Goal: Transaction & Acquisition: Purchase product/service

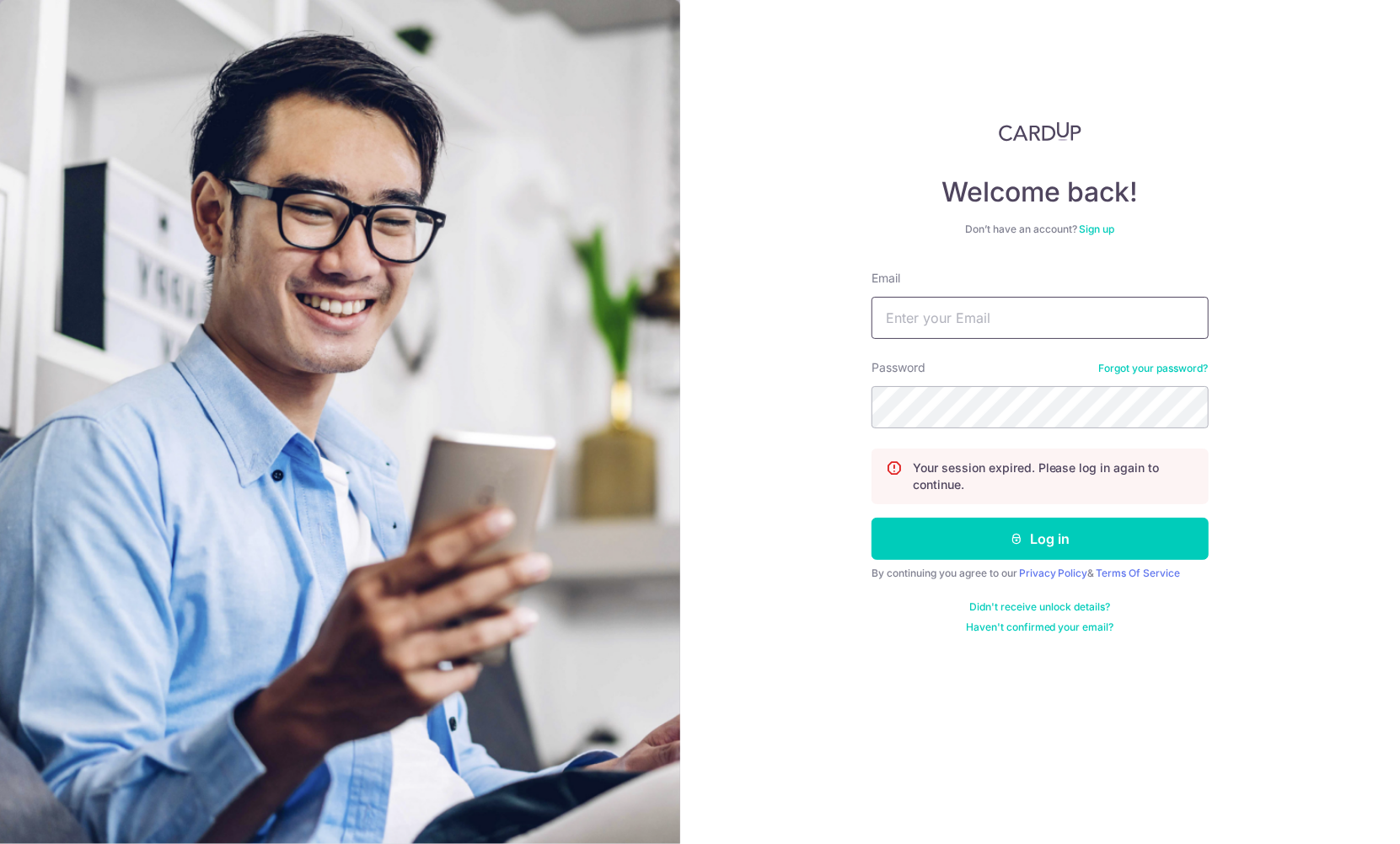
type input "[EMAIL_ADDRESS][DOMAIN_NAME]"
click at [1041, 540] on button "Log in" at bounding box center [1041, 539] width 337 height 42
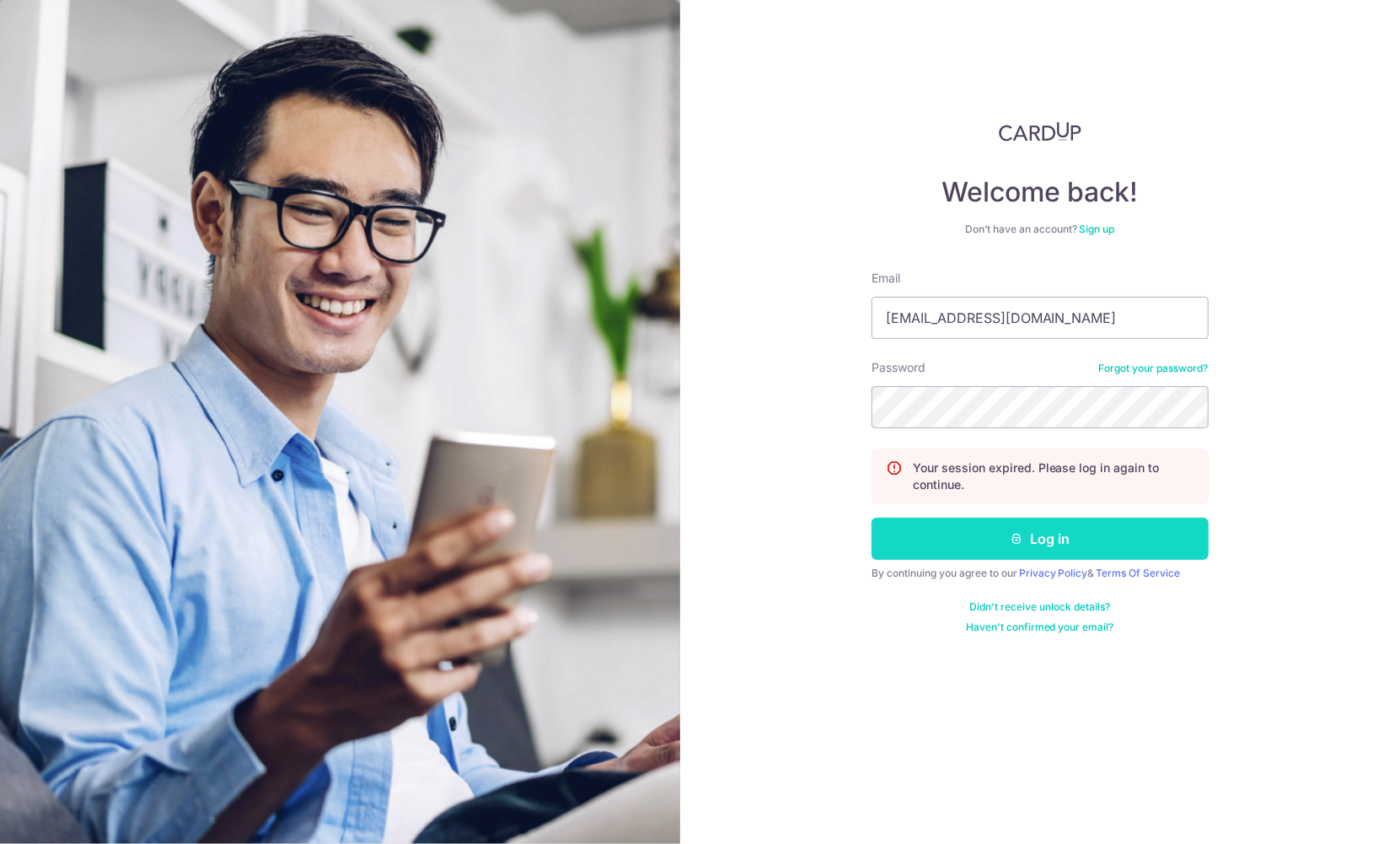
click at [996, 540] on button "Log in" at bounding box center [1041, 539] width 337 height 42
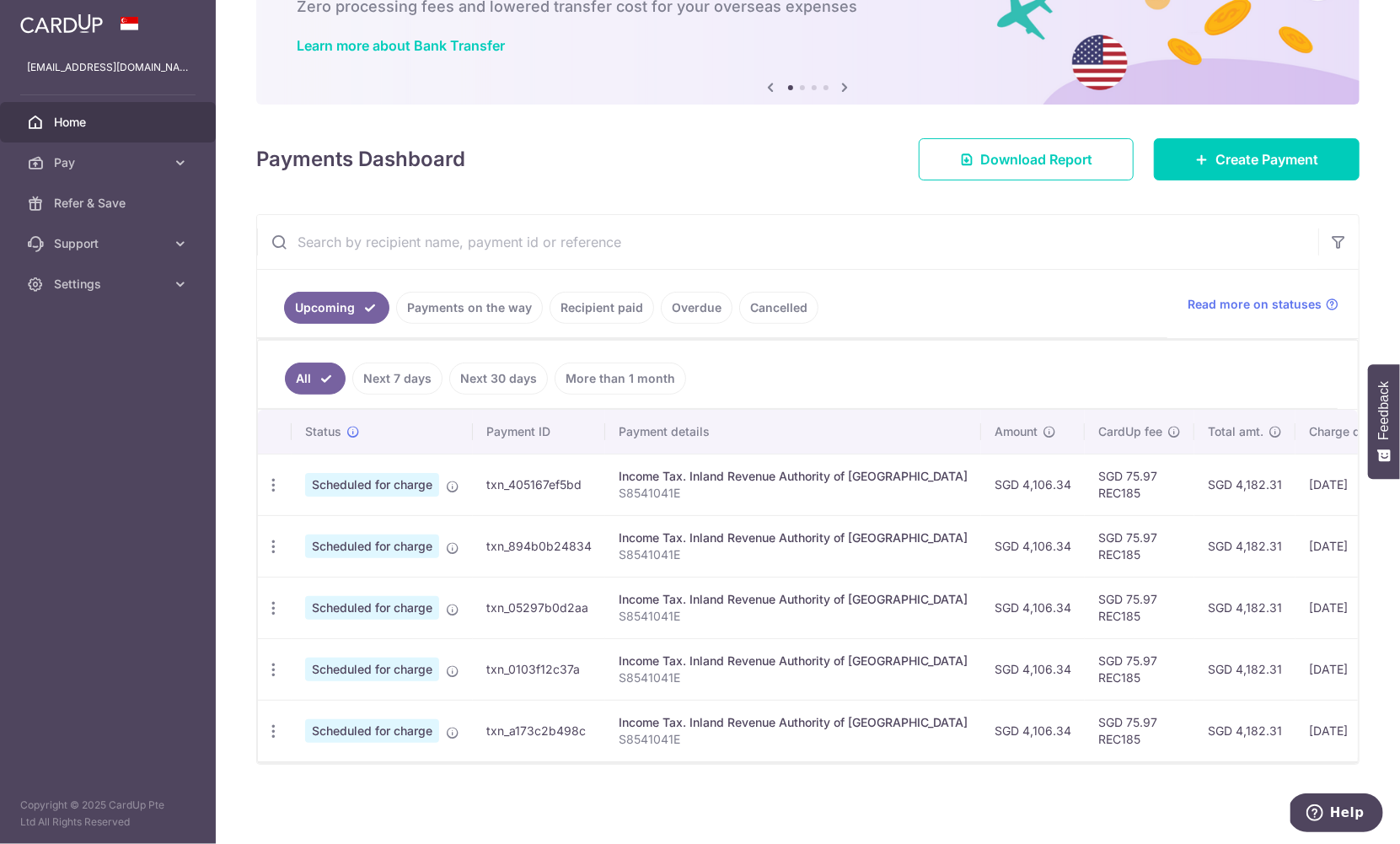
click at [448, 315] on link "Payments on the way" at bounding box center [469, 307] width 146 height 32
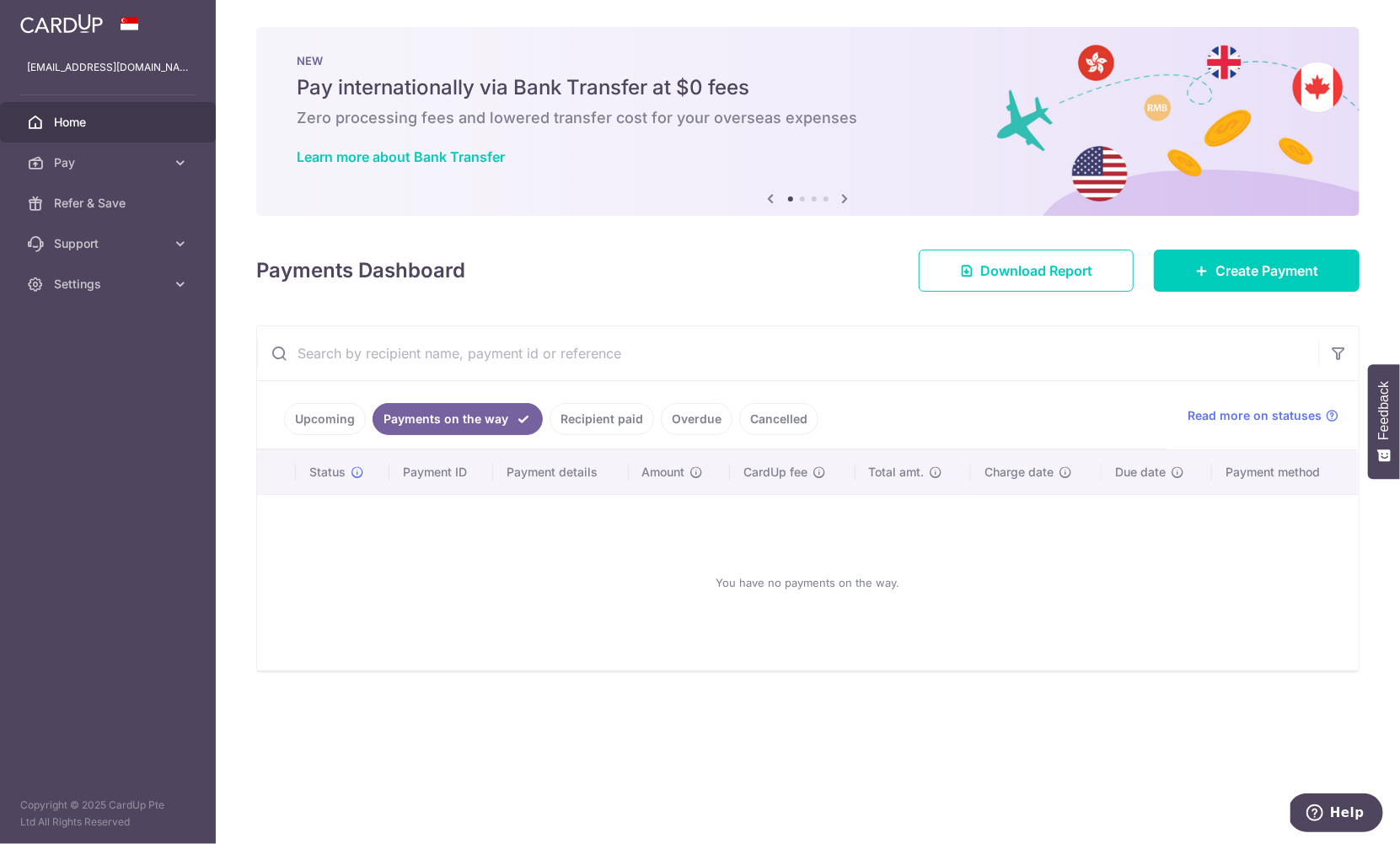
click at [601, 412] on link "Recipient paid" at bounding box center [601, 418] width 104 height 32
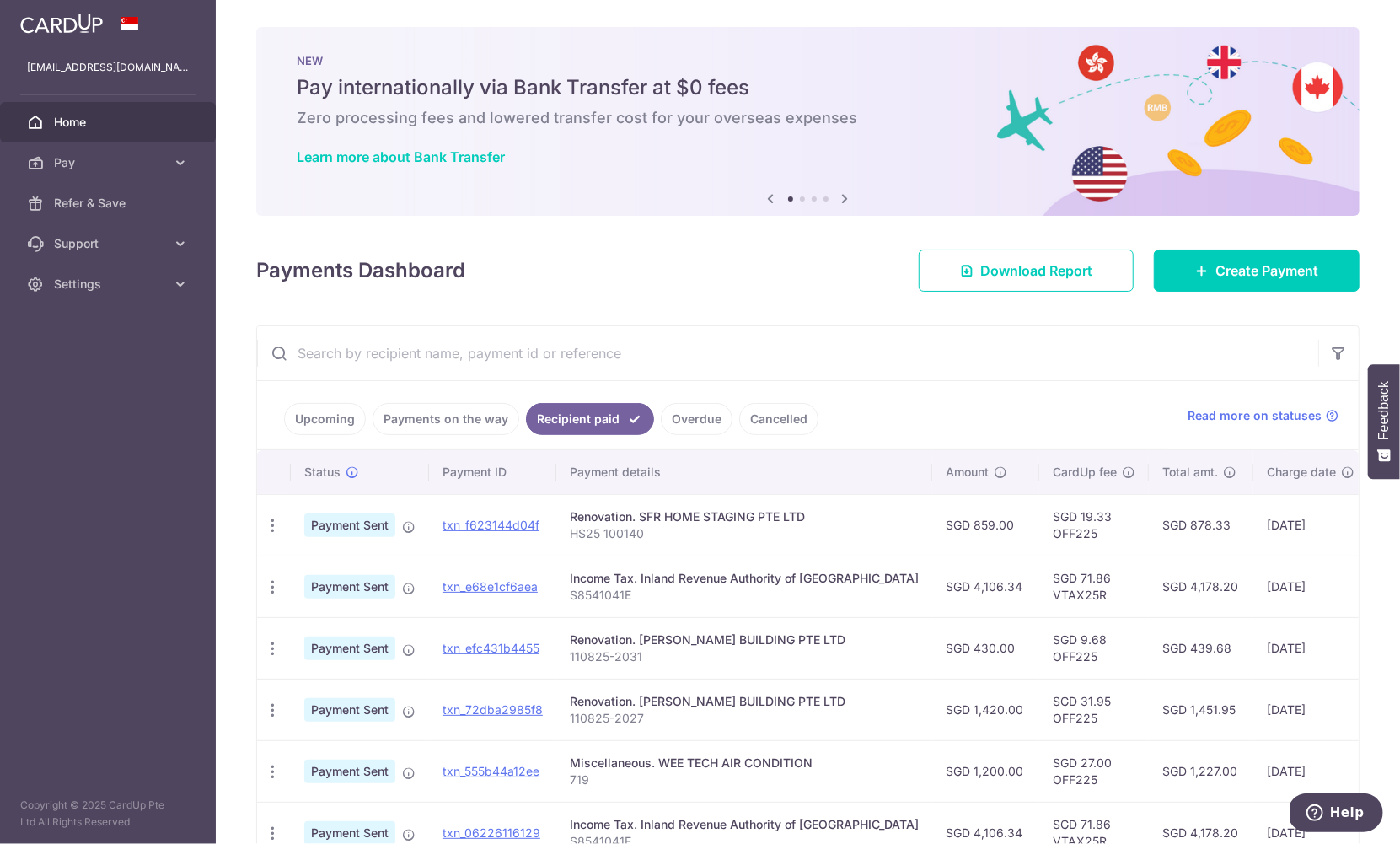
click at [331, 415] on link "Upcoming" at bounding box center [325, 418] width 82 height 32
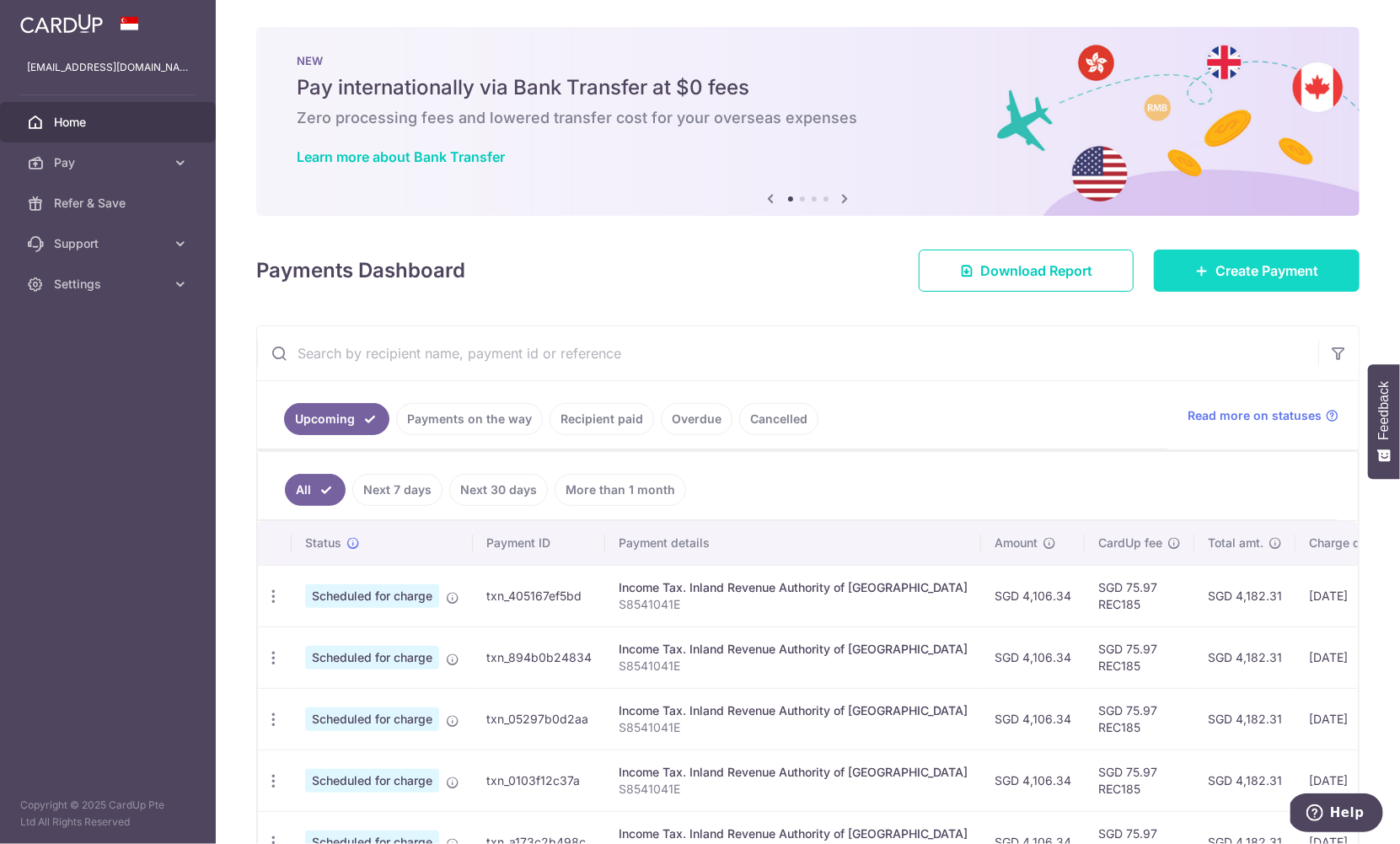
click at [1299, 253] on link "Create Payment" at bounding box center [1256, 271] width 205 height 42
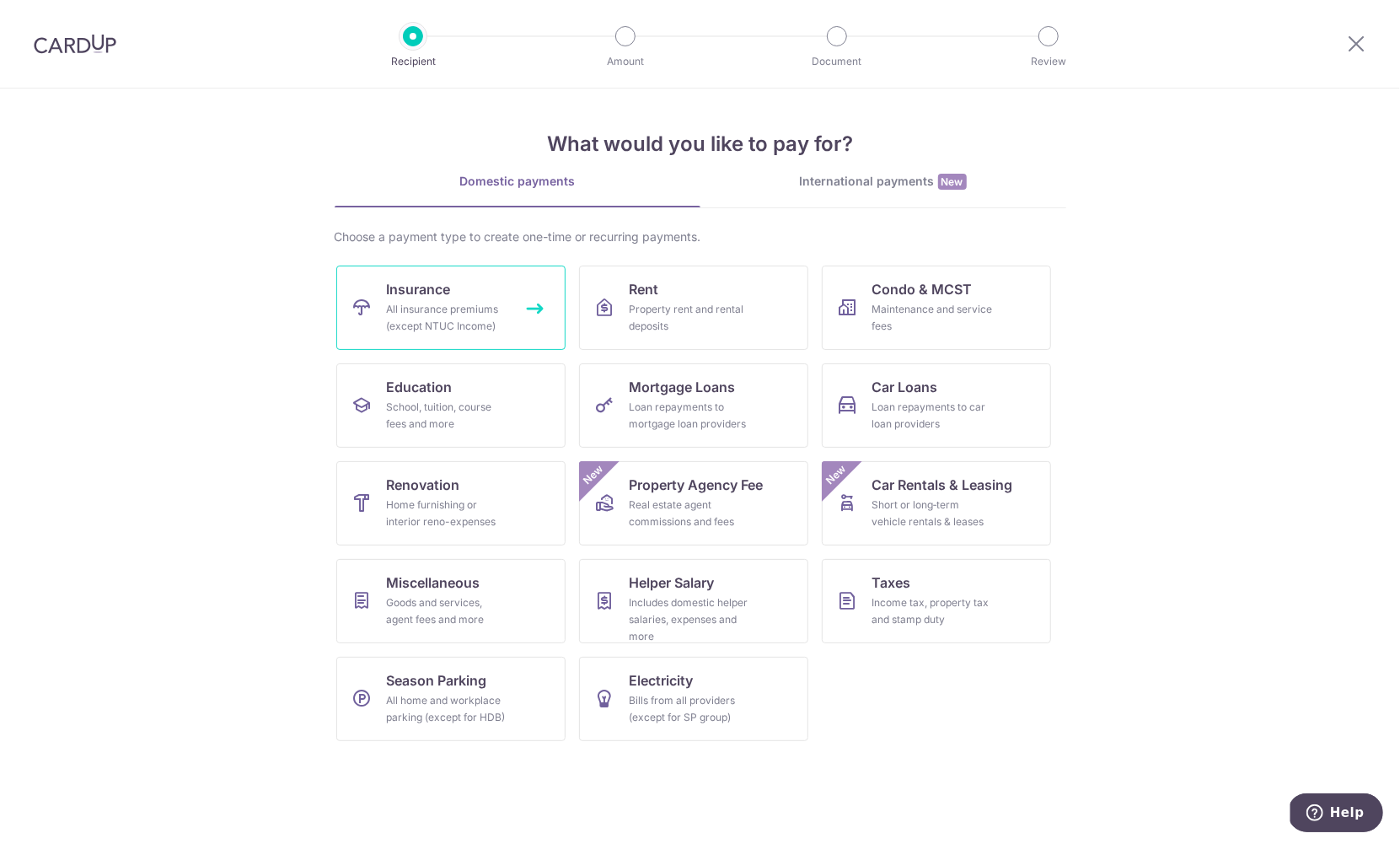
click at [489, 302] on div "All insurance premiums (except NTUC Income)" at bounding box center [448, 317] width 121 height 34
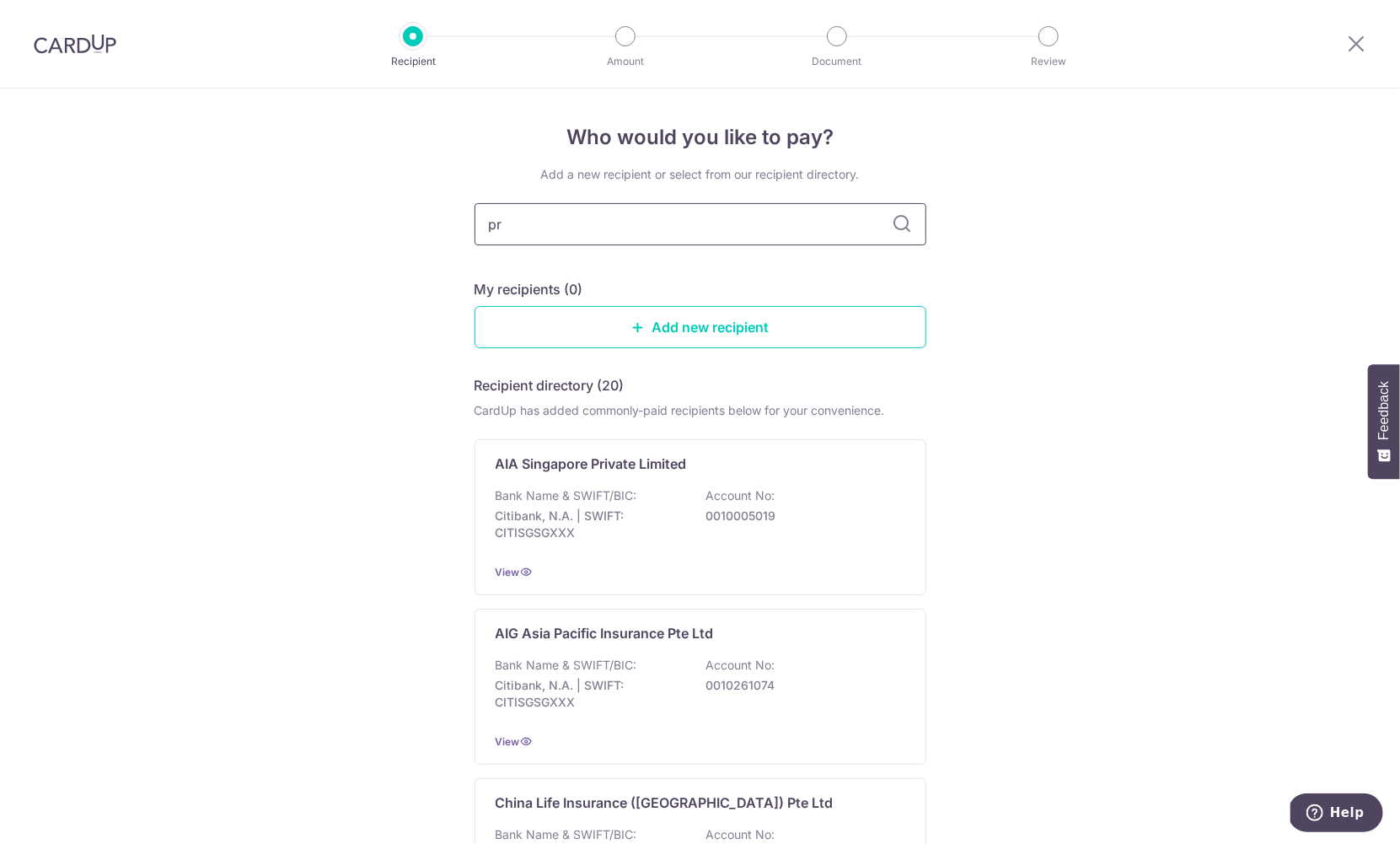
type input "p"
type input "prudential"
click at [918, 219] on input "prudential" at bounding box center [700, 224] width 452 height 42
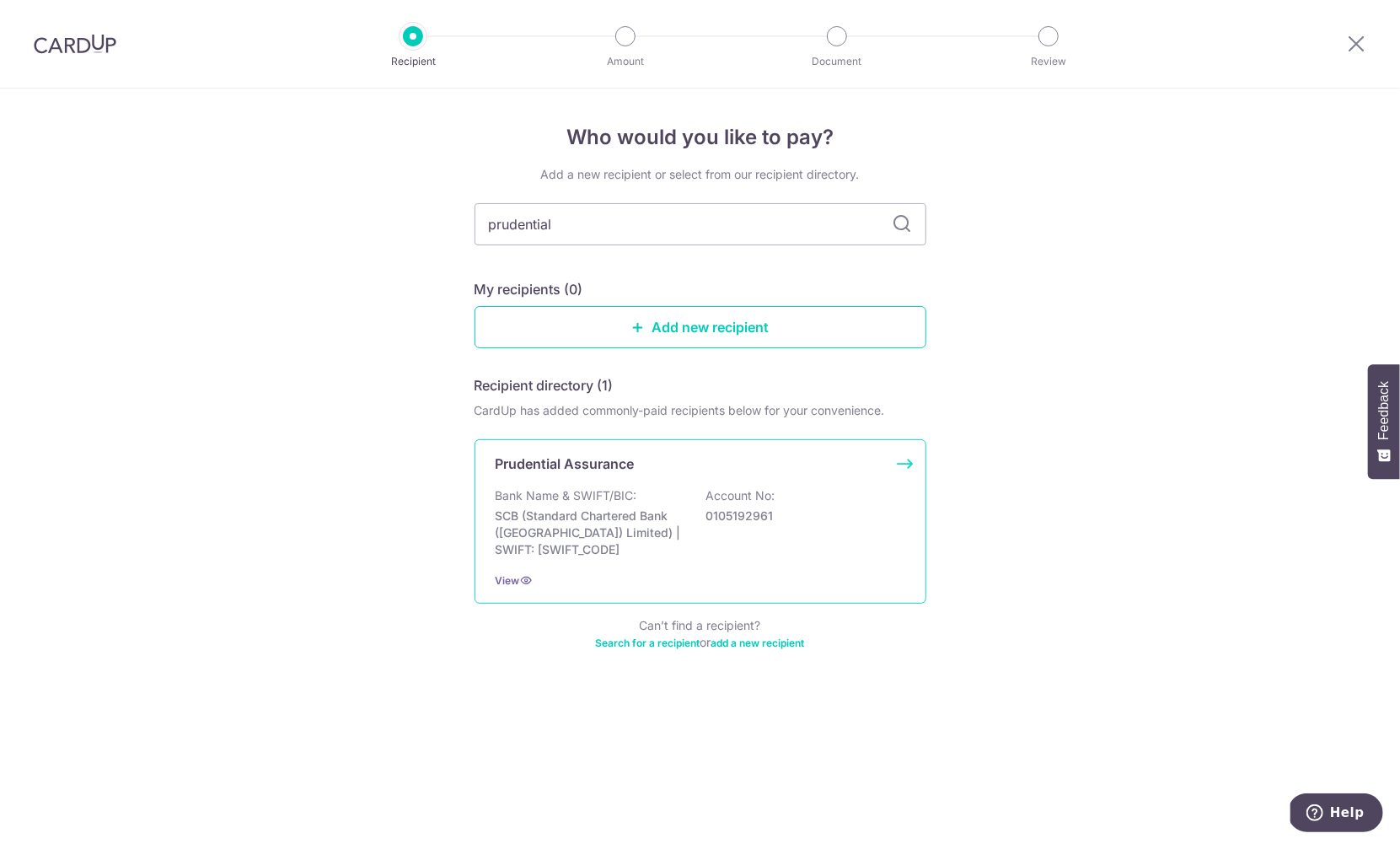
click at [629, 508] on p "SCB (Standard Chartered Bank (Singapore) Limited) | SWIFT: SCBLSG22XXX" at bounding box center [590, 533] width 189 height 50
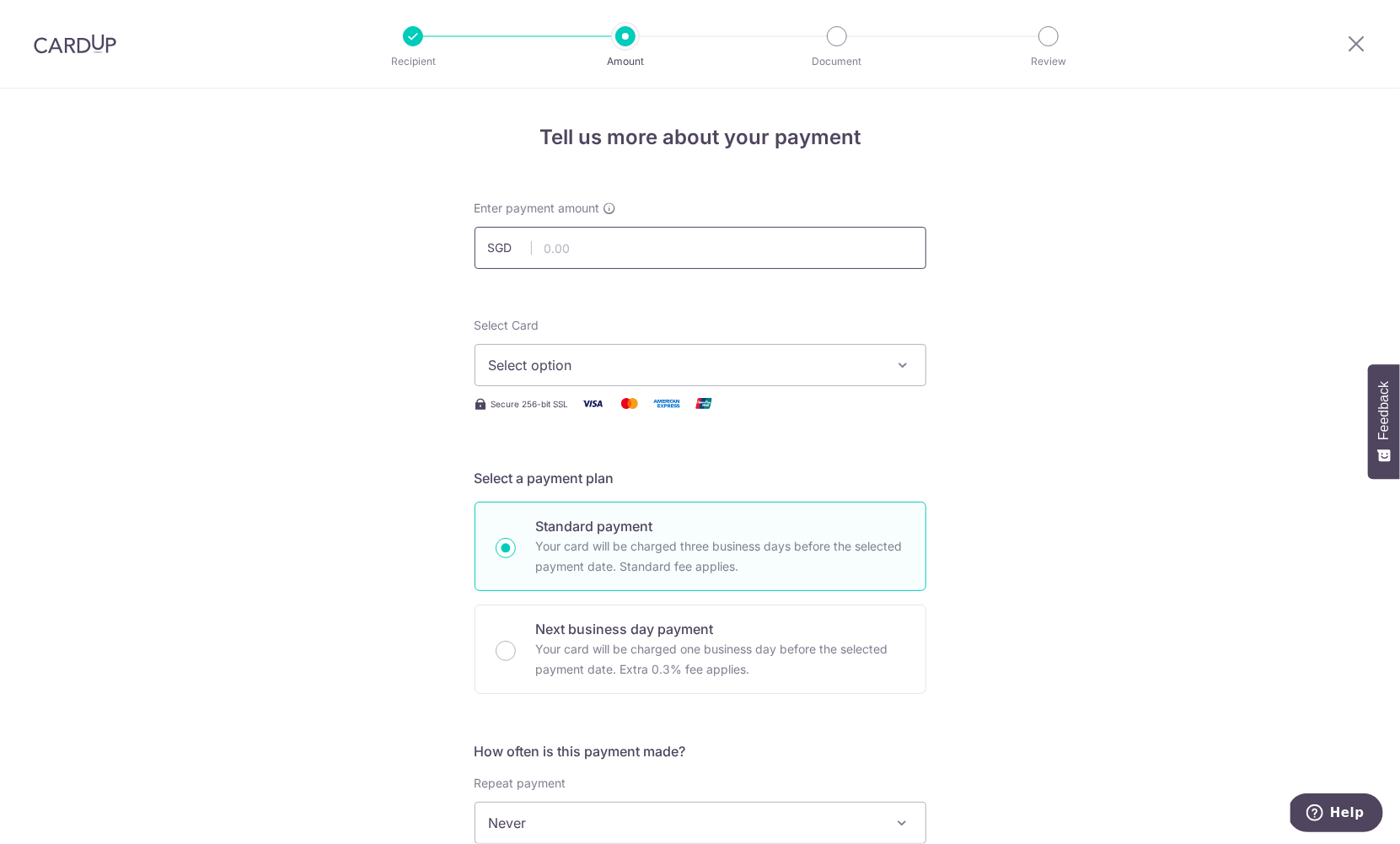
click at [575, 265] on input "text" at bounding box center [700, 248] width 452 height 42
type input "4,278.00"
click at [1043, 358] on div "Tell us more about your payment Enter payment amount SGD 4,278.00 4278.00 Selec…" at bounding box center [700, 851] width 1400 height 1525
click at [769, 365] on span "Select option" at bounding box center [685, 364] width 393 height 20
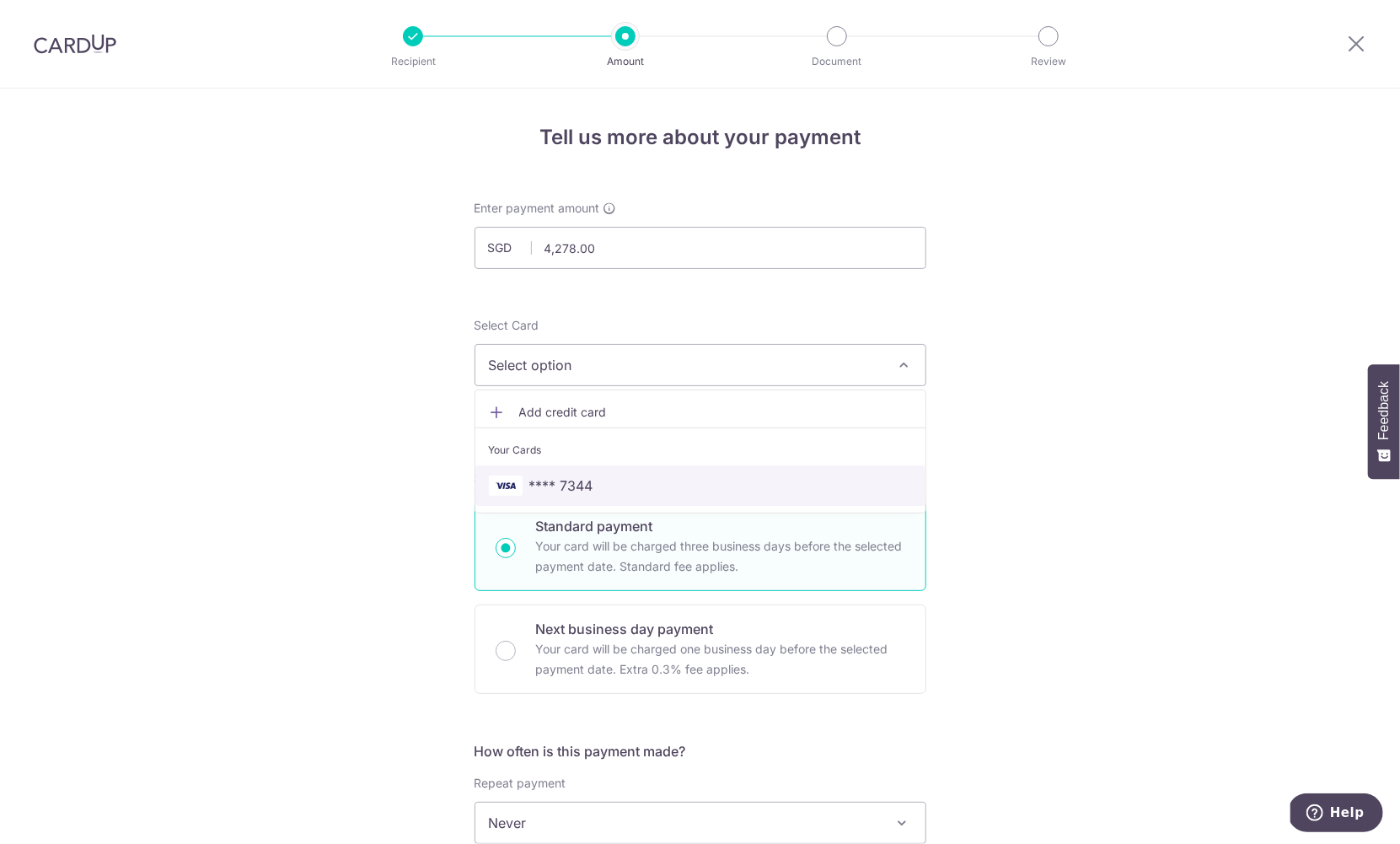
click at [589, 475] on link "**** 7344" at bounding box center [700, 486] width 450 height 40
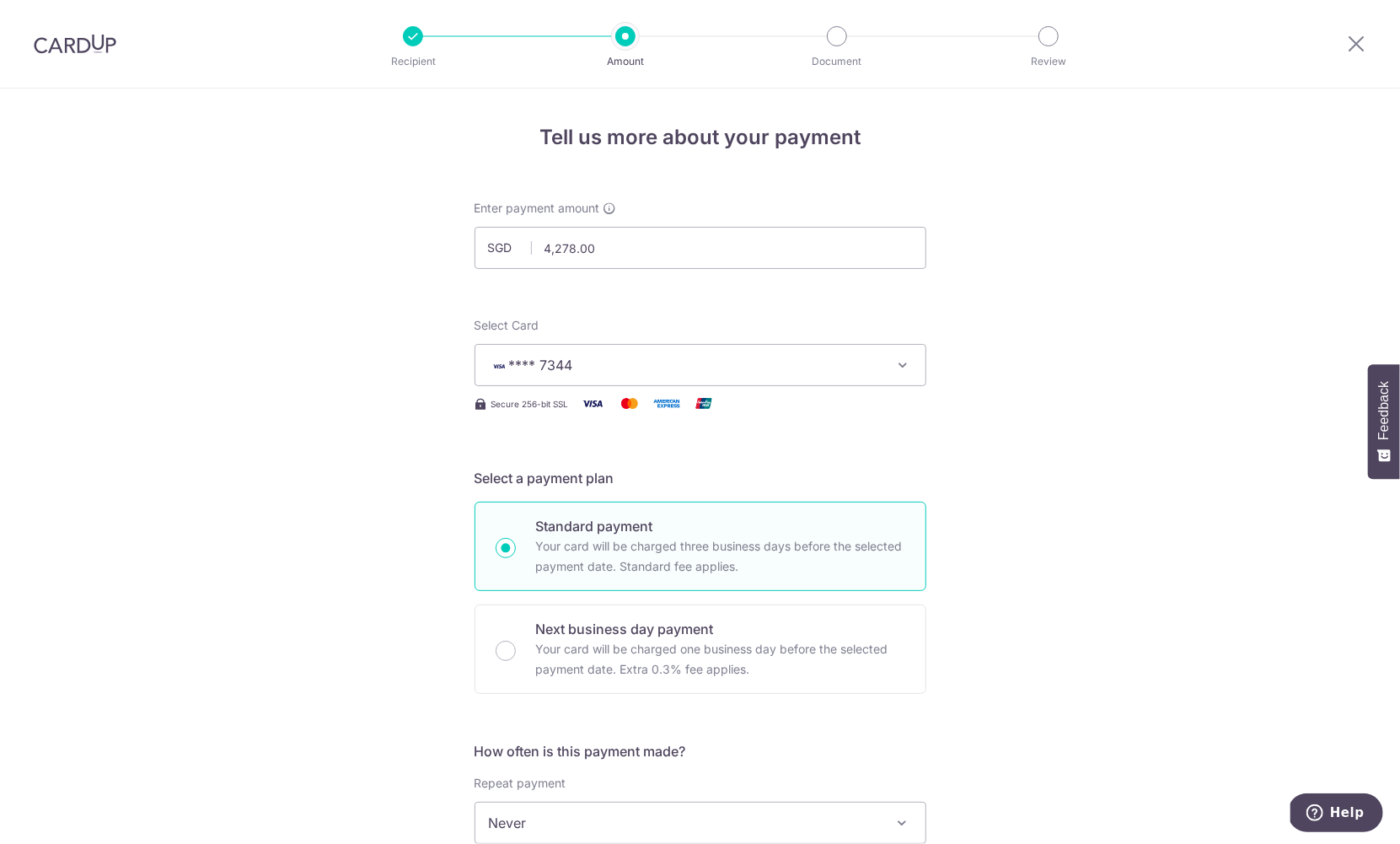
scroll to position [145, 0]
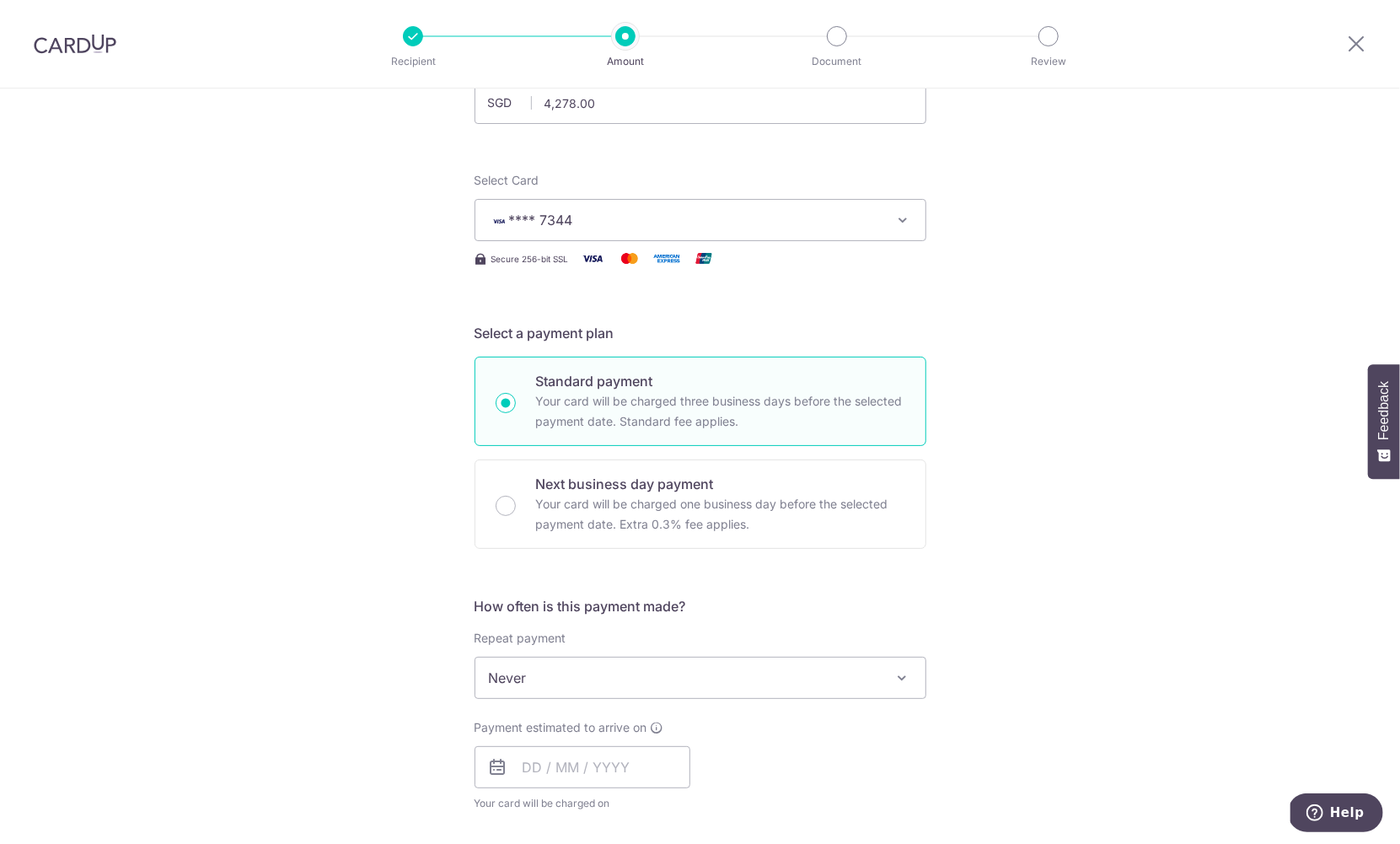
click at [546, 696] on span "Never" at bounding box center [700, 677] width 450 height 40
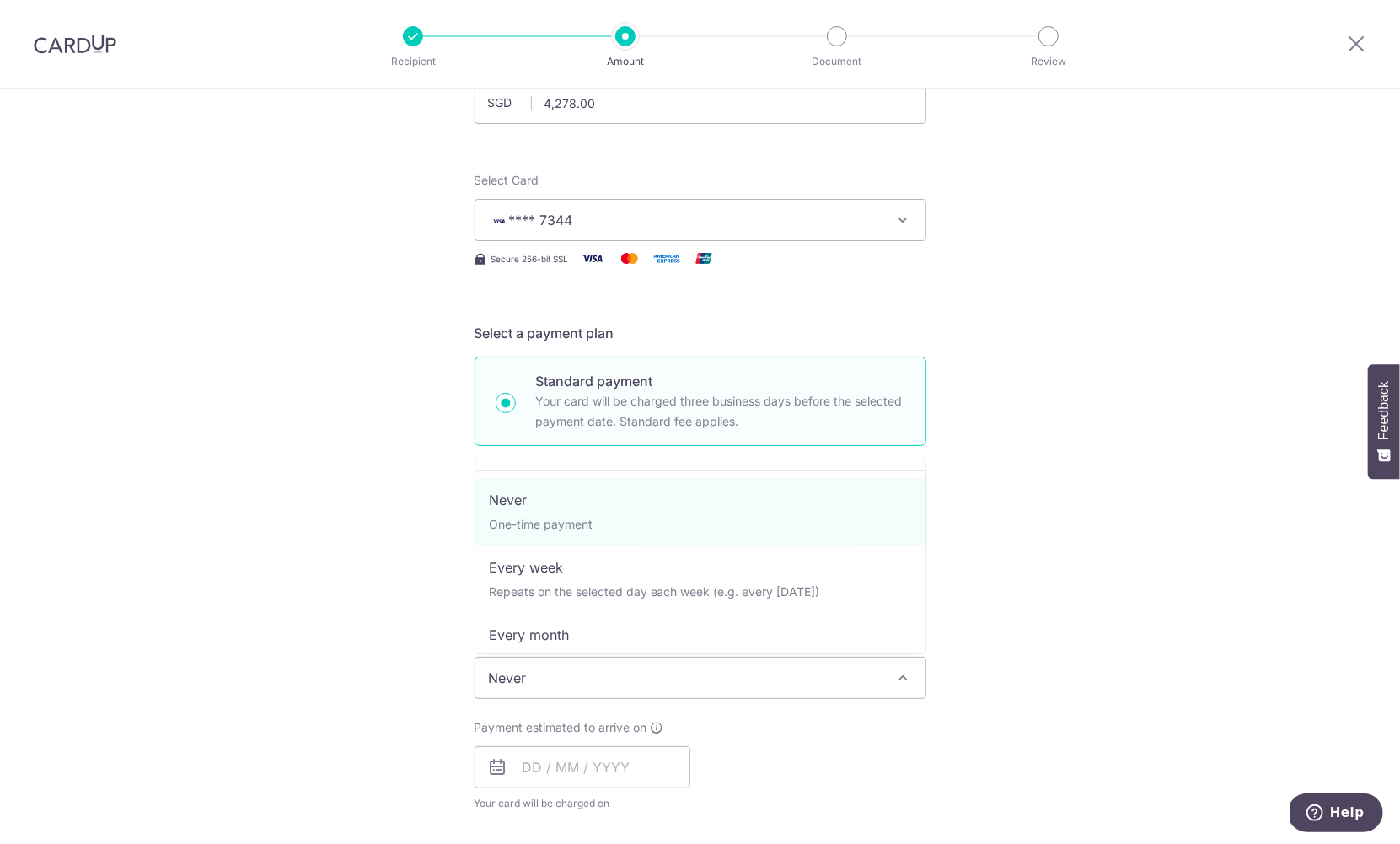
click at [546, 696] on span "Never" at bounding box center [700, 677] width 450 height 40
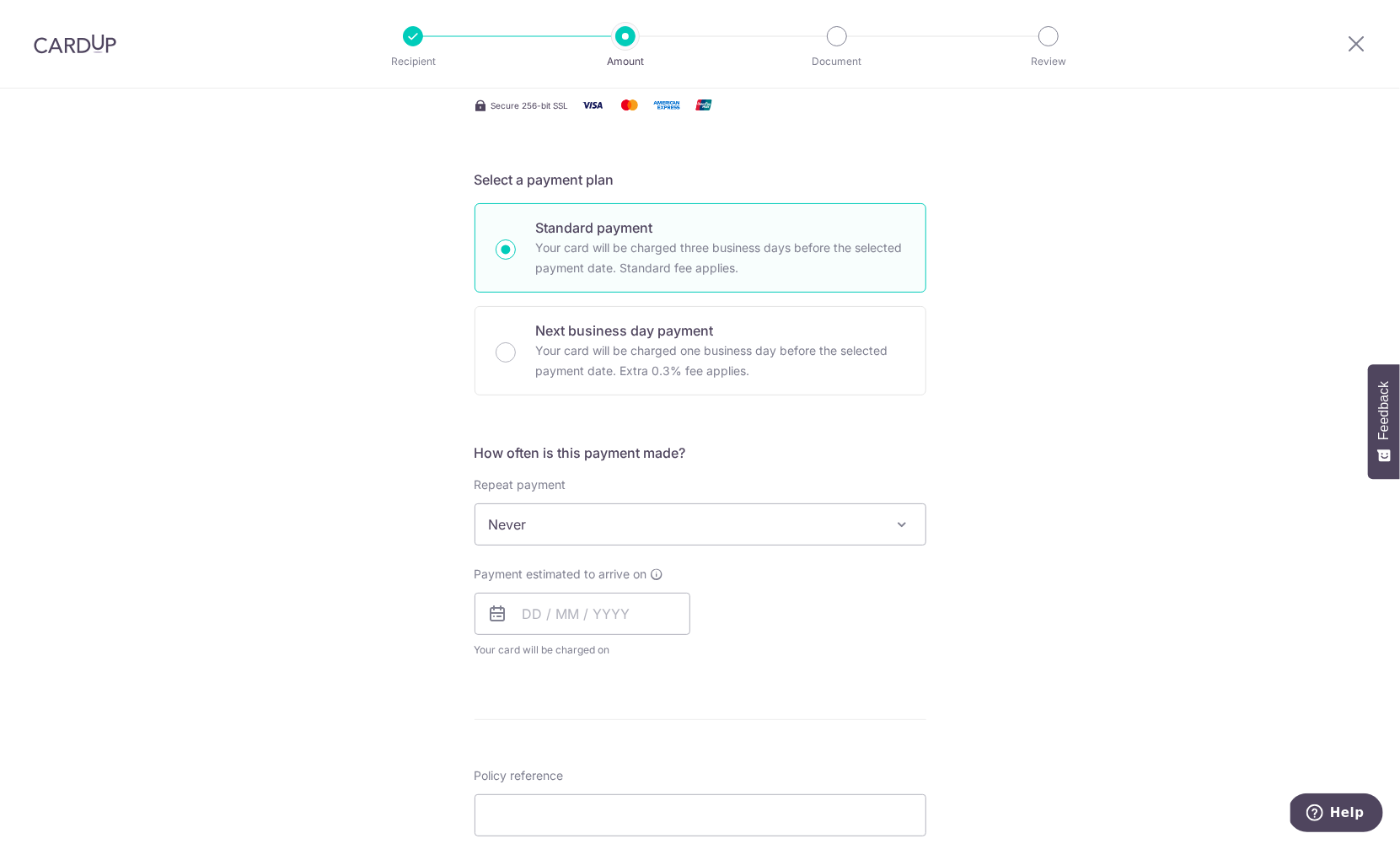
scroll to position [314, 0]
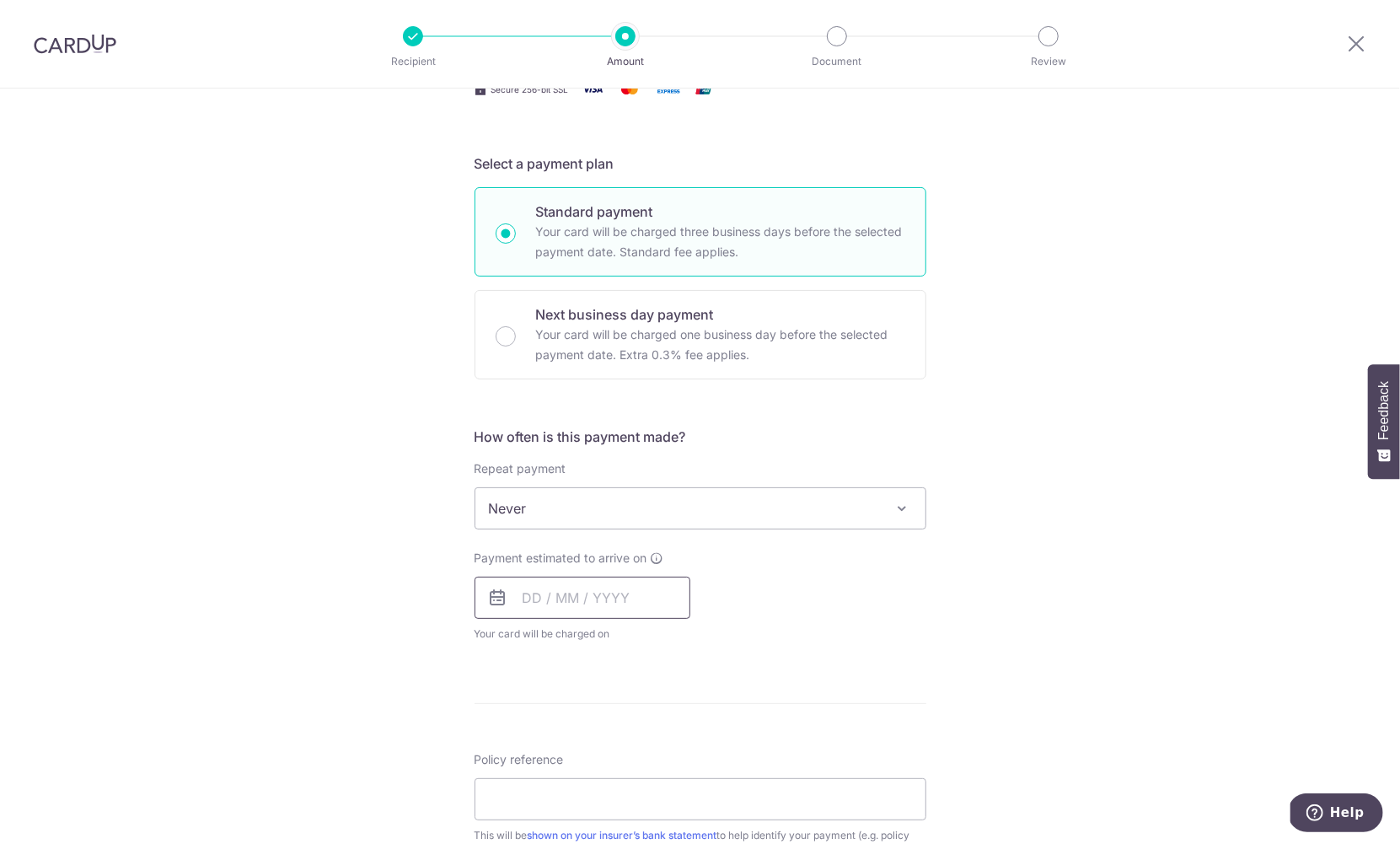
click at [524, 600] on input "text" at bounding box center [583, 597] width 216 height 42
click at [681, 726] on link "5" at bounding box center [677, 718] width 27 height 27
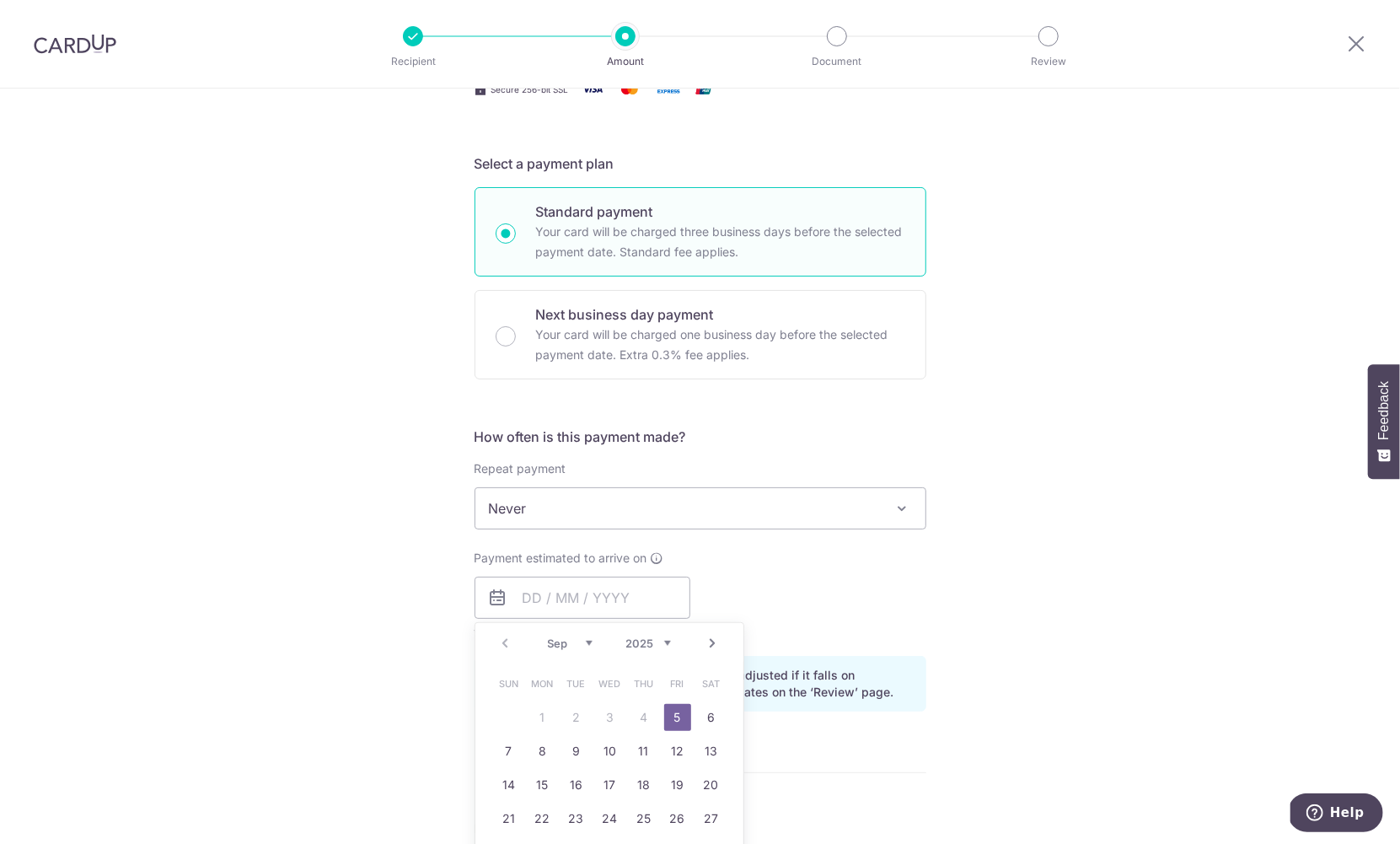
type input "[DATE]"
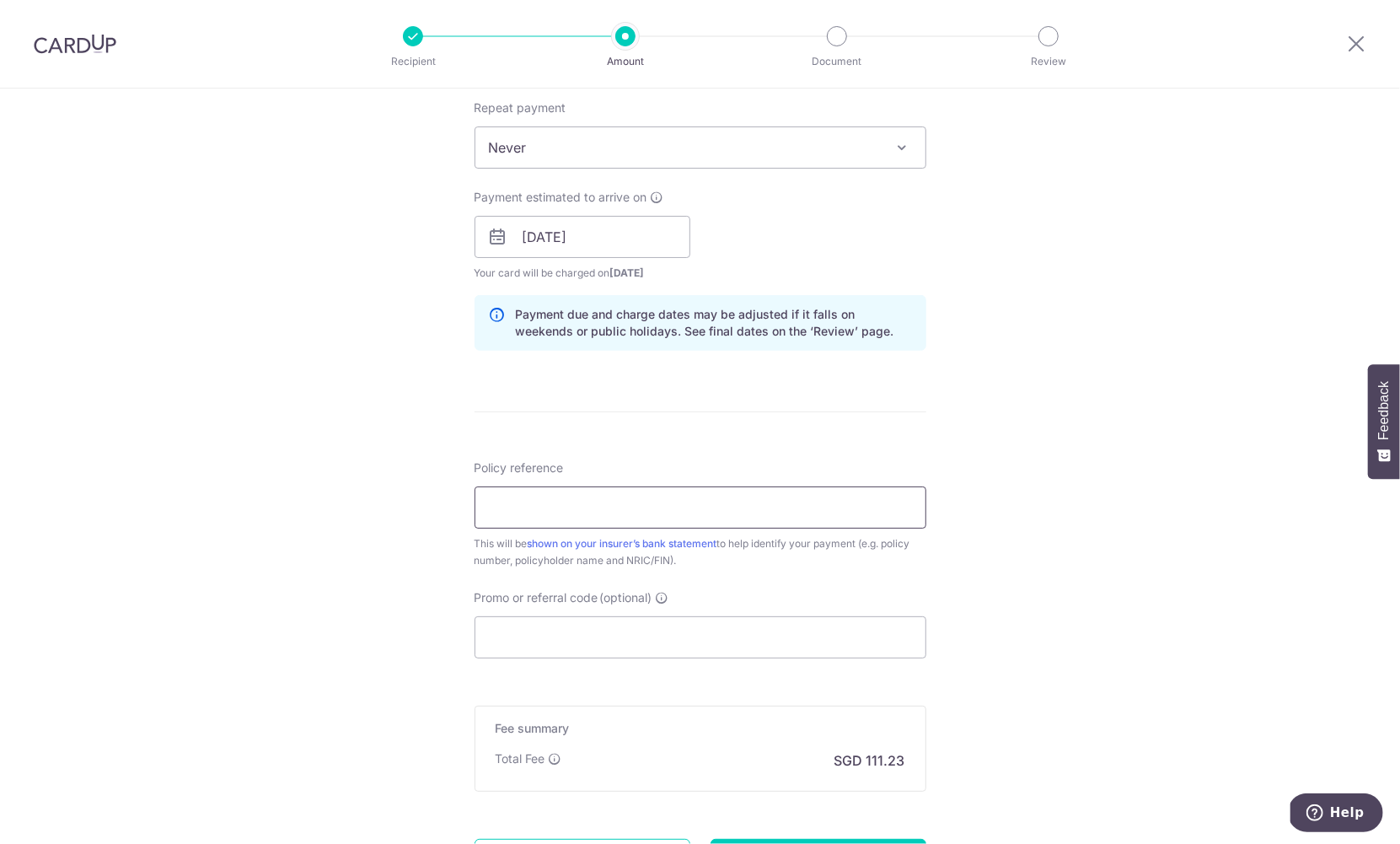
scroll to position [730, 0]
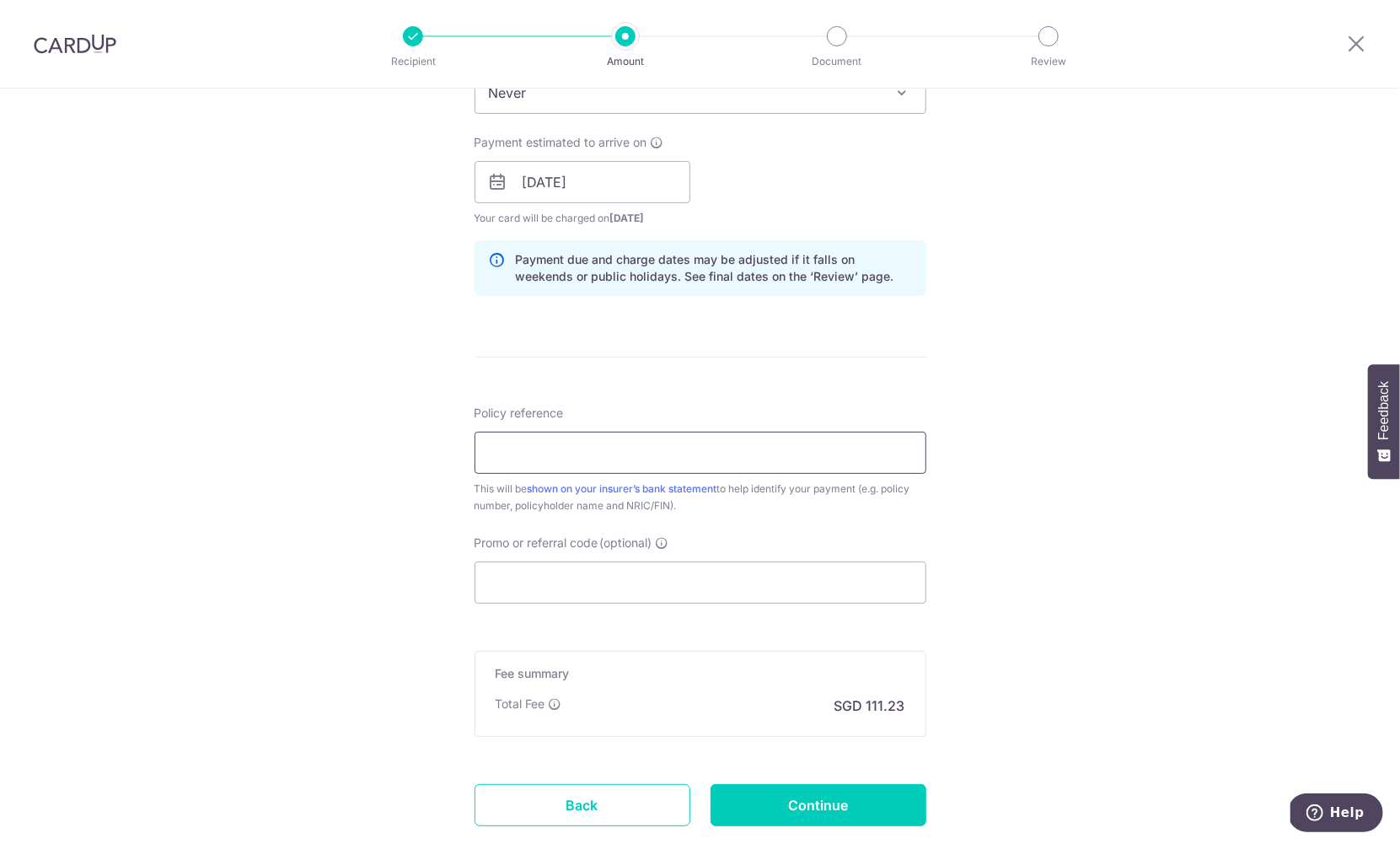
click at [585, 448] on input "Policy reference" at bounding box center [700, 453] width 452 height 42
type input "75274569"
click at [996, 639] on div "Tell us more about your payment Enter payment amount SGD 4,278.00 4278.00 Selec…" at bounding box center [700, 155] width 1400 height 1595
click at [733, 578] on input "Promo or referral code (optional)" at bounding box center [700, 583] width 452 height 42
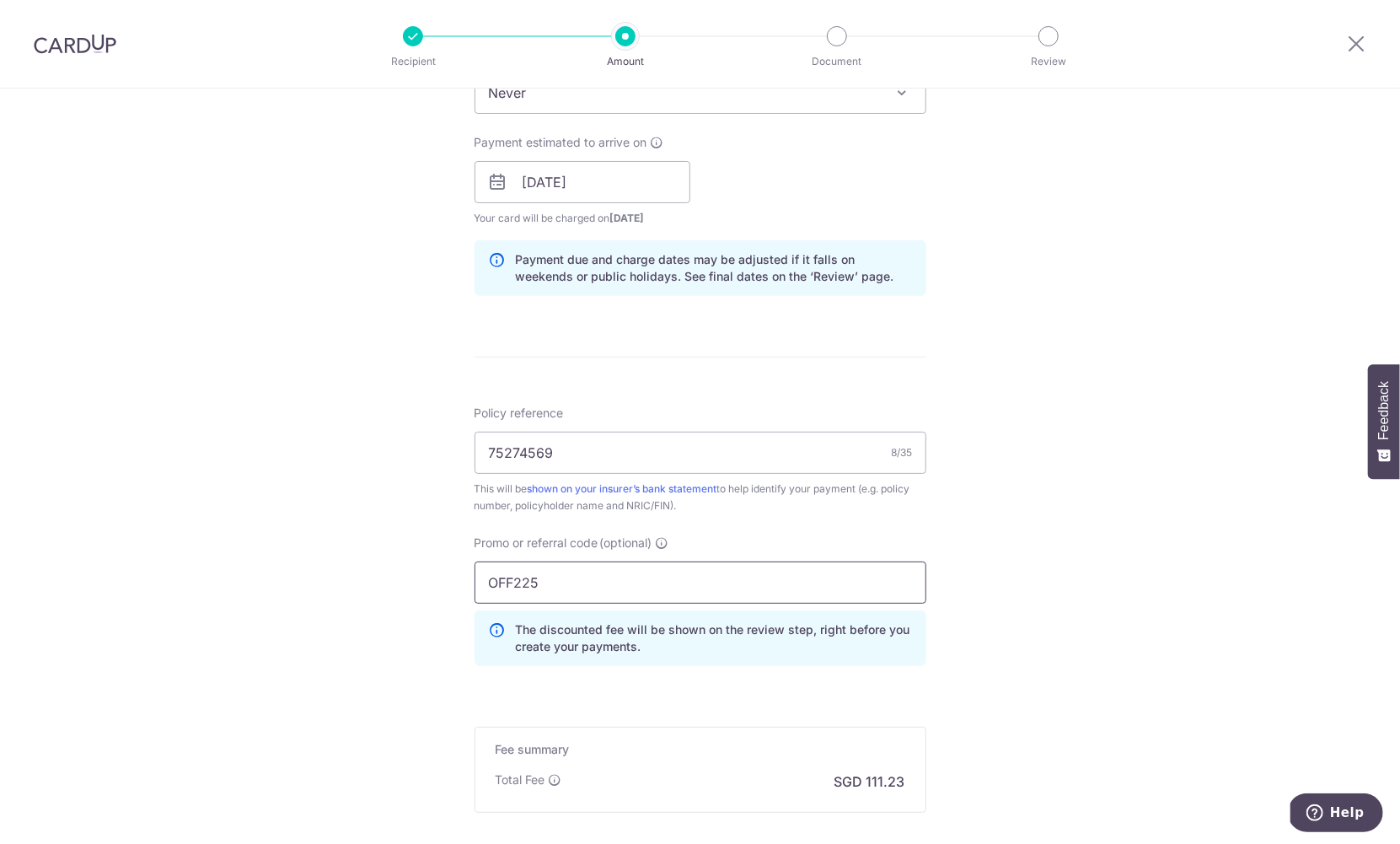
type input "OFF225"
click at [1056, 576] on div "Tell us more about your payment Enter payment amount SGD 4,278.00 4278.00 Selec…" at bounding box center [700, 193] width 1400 height 1670
click at [666, 587] on input "OFF225" at bounding box center [700, 583] width 452 height 42
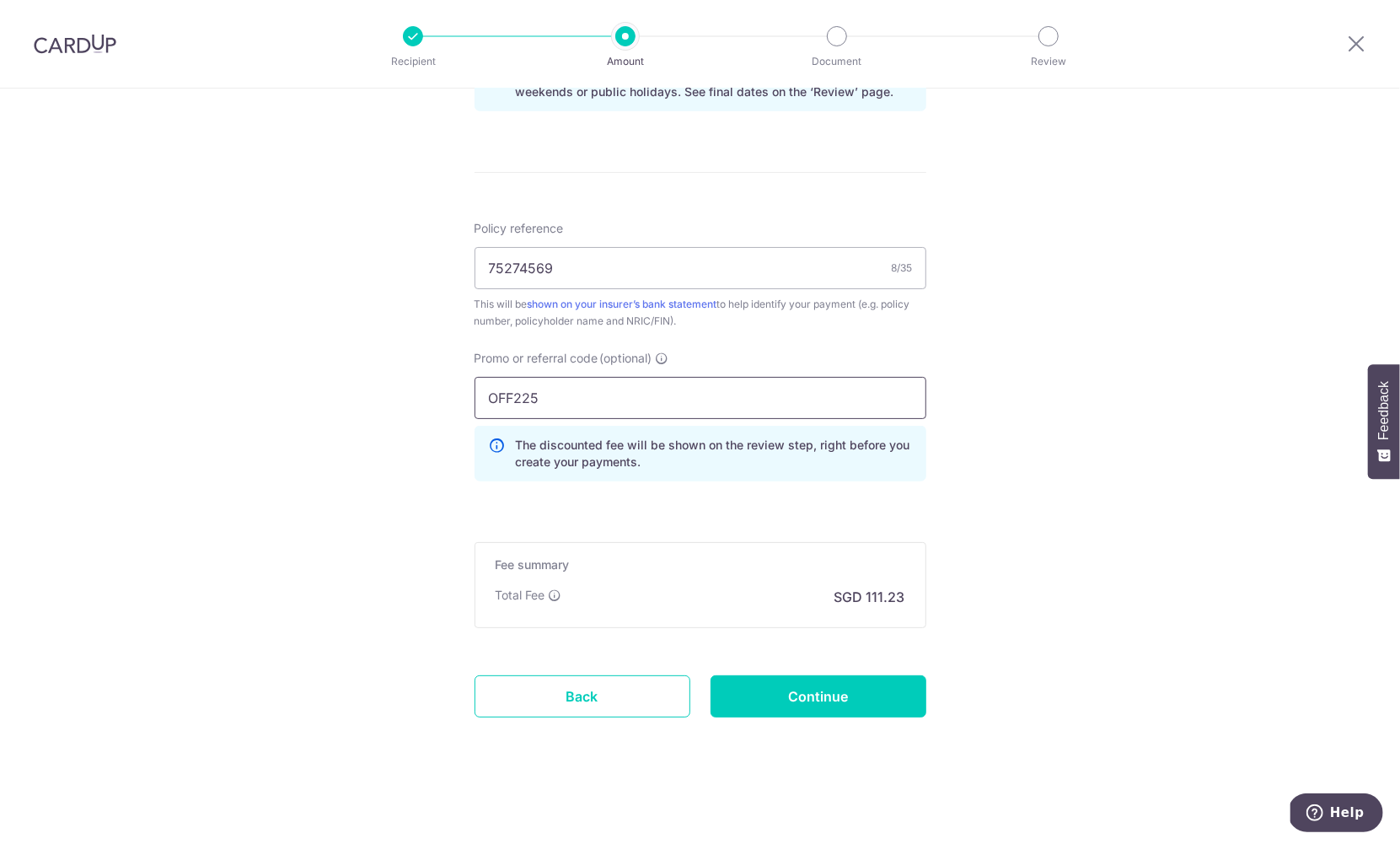
scroll to position [919, 0]
click at [834, 710] on input "Continue" at bounding box center [819, 697] width 216 height 42
type input "Create Schedule"
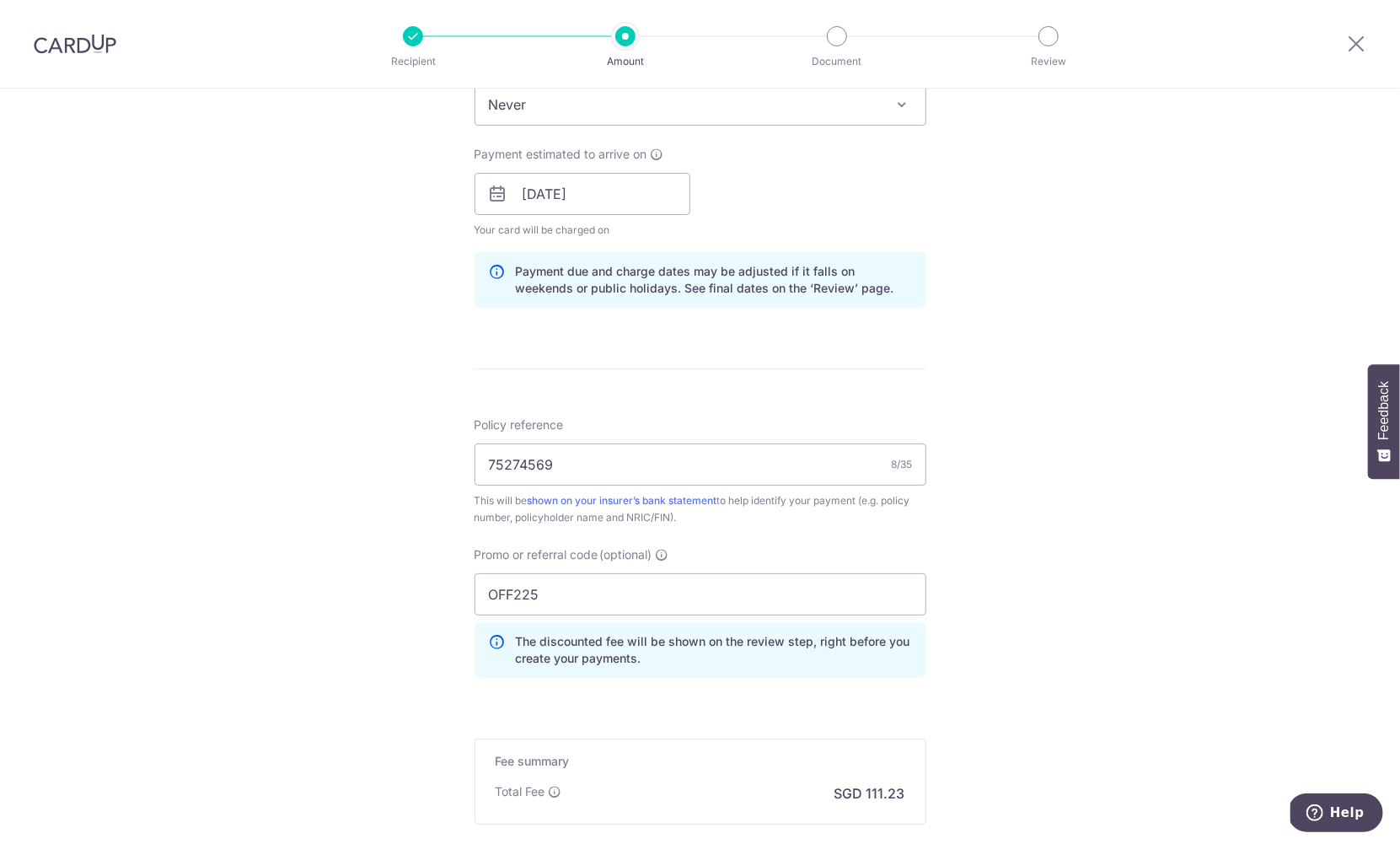
scroll to position [765, 0]
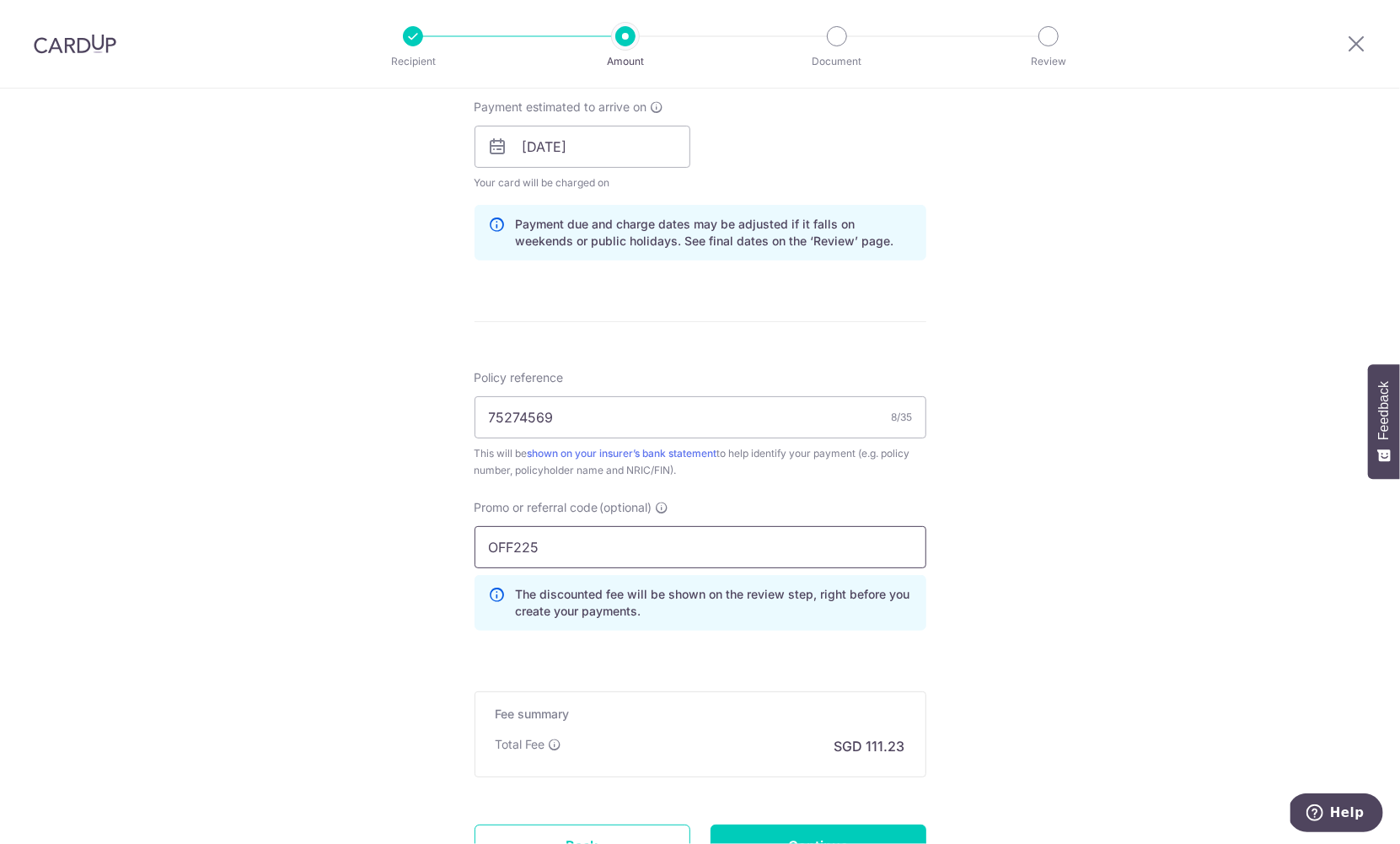
drag, startPoint x: 562, startPoint y: 550, endPoint x: 405, endPoint y: 550, distance: 157.0
click at [405, 550] on div "Tell us more about your payment Enter payment amount SGD 4,278.00 4278.00 Selec…" at bounding box center [700, 157] width 1400 height 1670
paste input "MILELION"
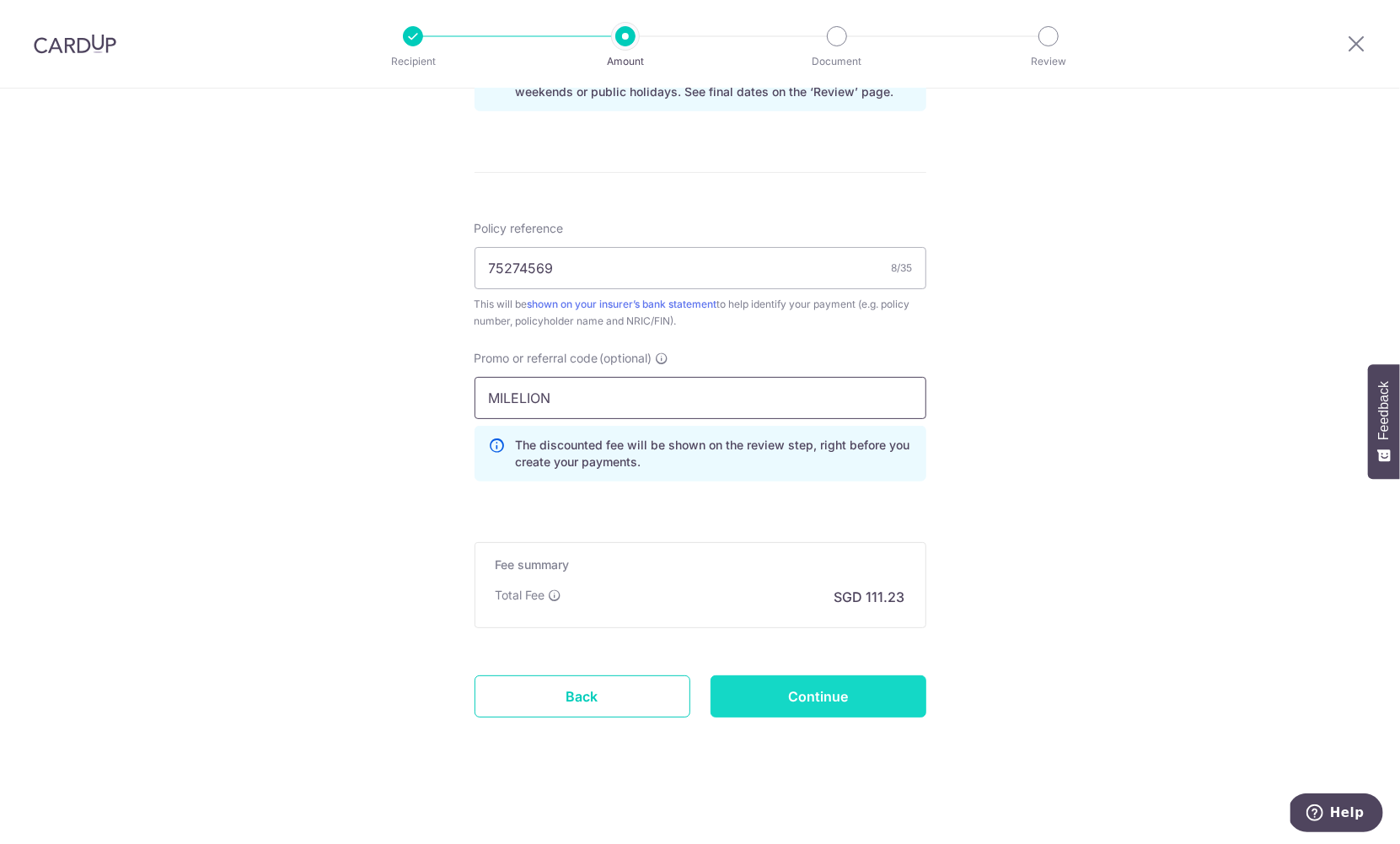
type input "MILELION"
click at [860, 686] on input "Continue" at bounding box center [819, 697] width 216 height 42
type input "Update Schedule"
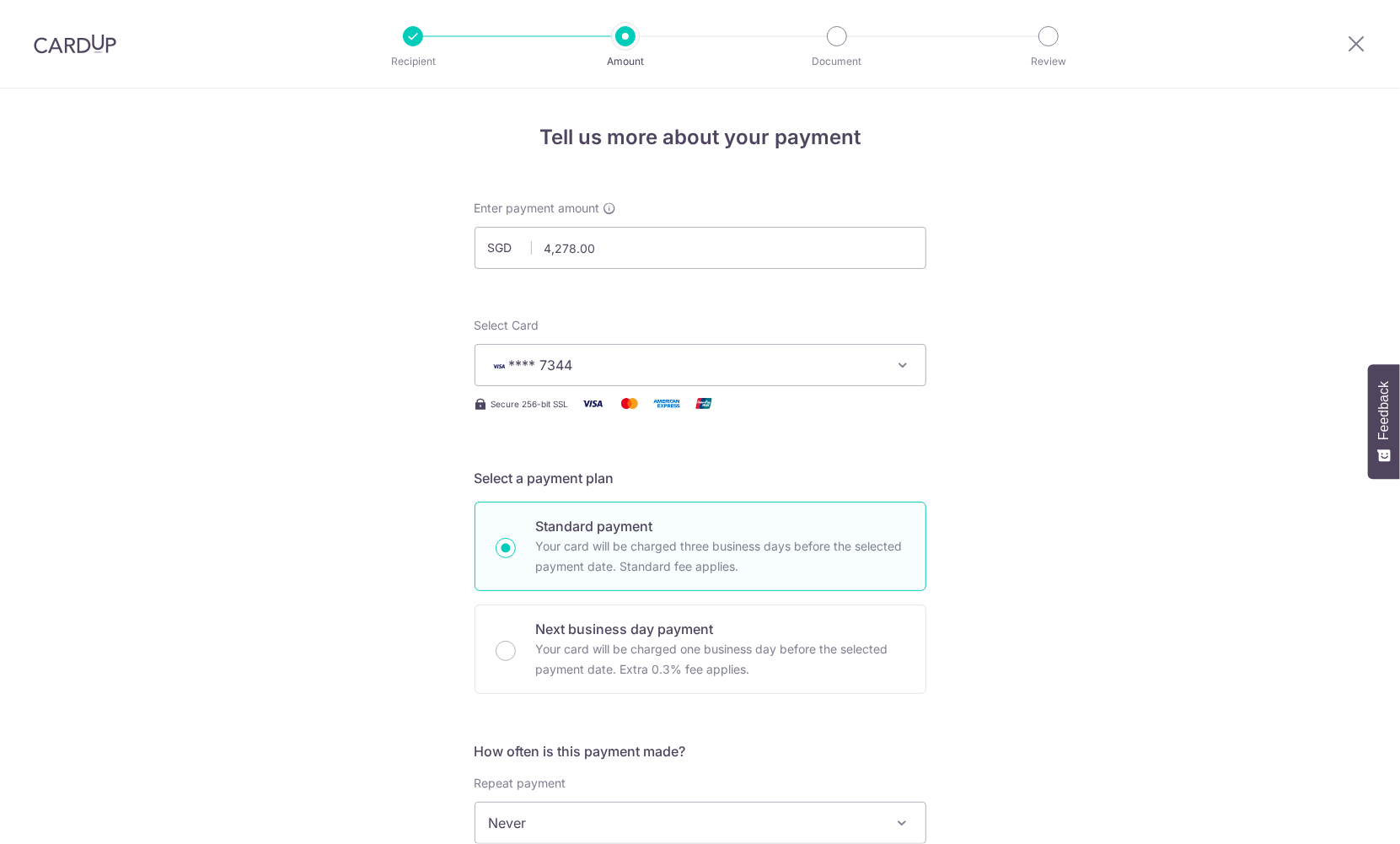
scroll to position [942, 0]
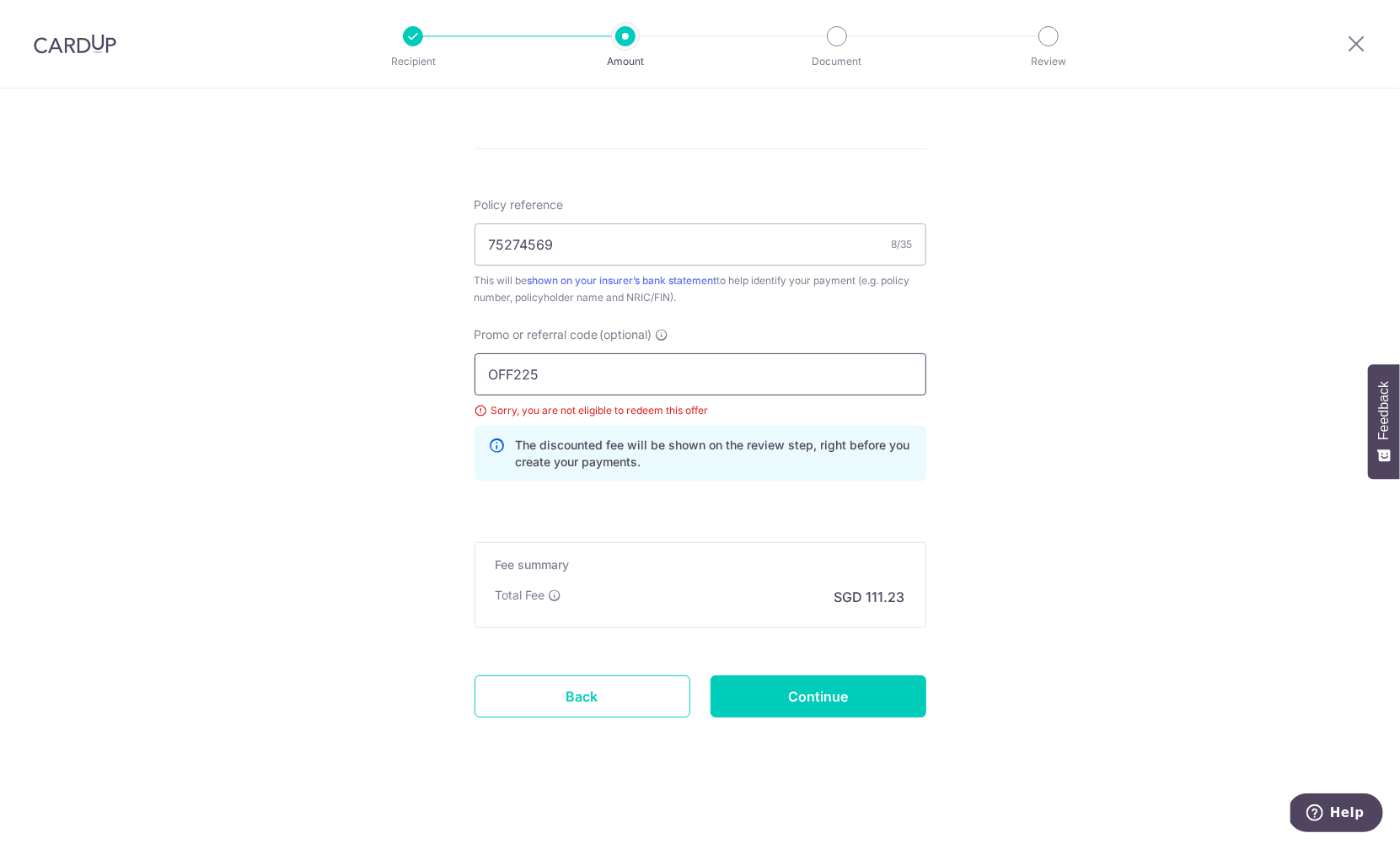
click at [597, 371] on input "OFF225" at bounding box center [700, 375] width 452 height 42
click at [790, 705] on input "Continue" at bounding box center [819, 697] width 216 height 42
type input "Update Schedule"
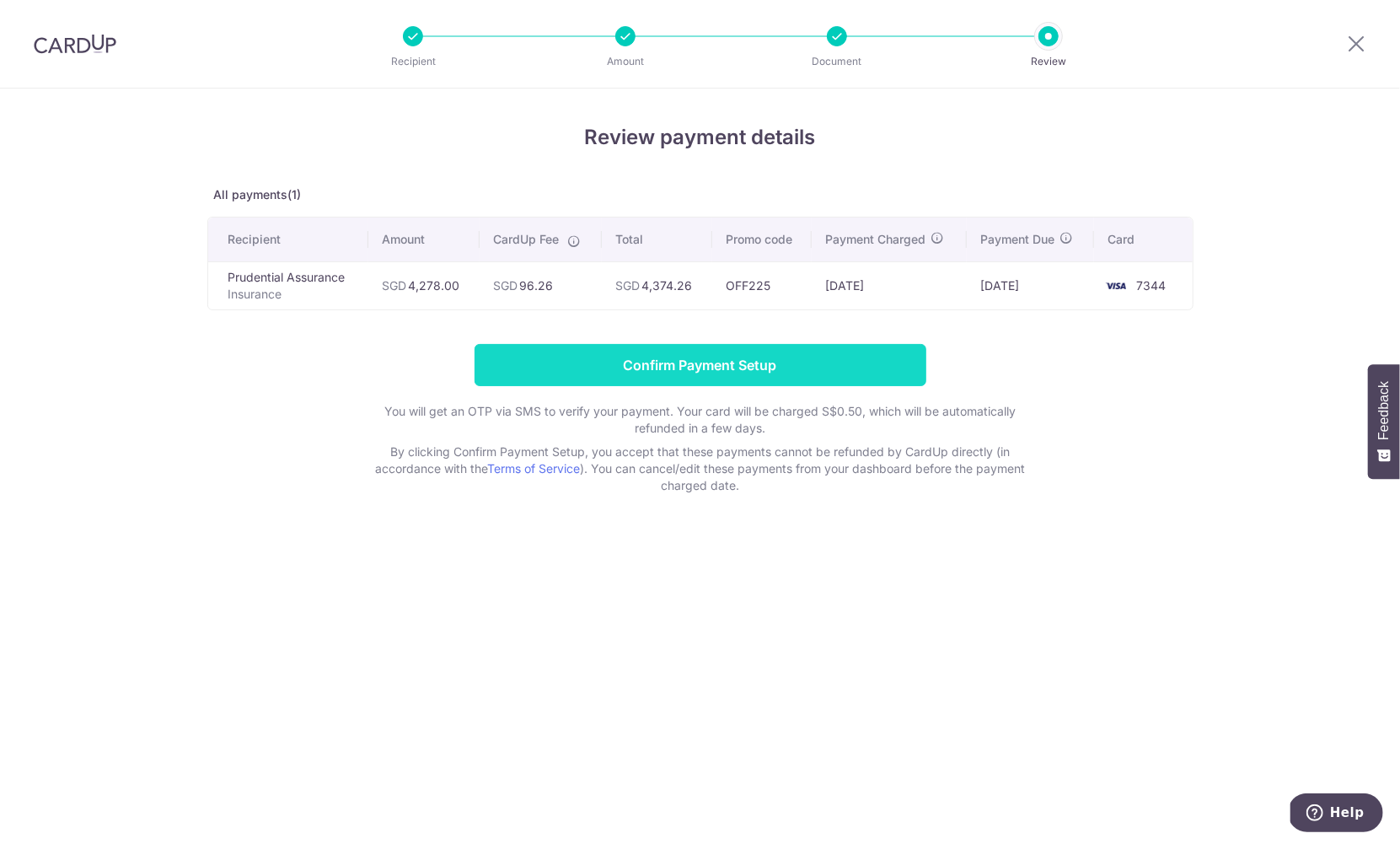
click at [621, 367] on input "Confirm Payment Setup" at bounding box center [700, 365] width 452 height 42
